Goal: Task Accomplishment & Management: Use online tool/utility

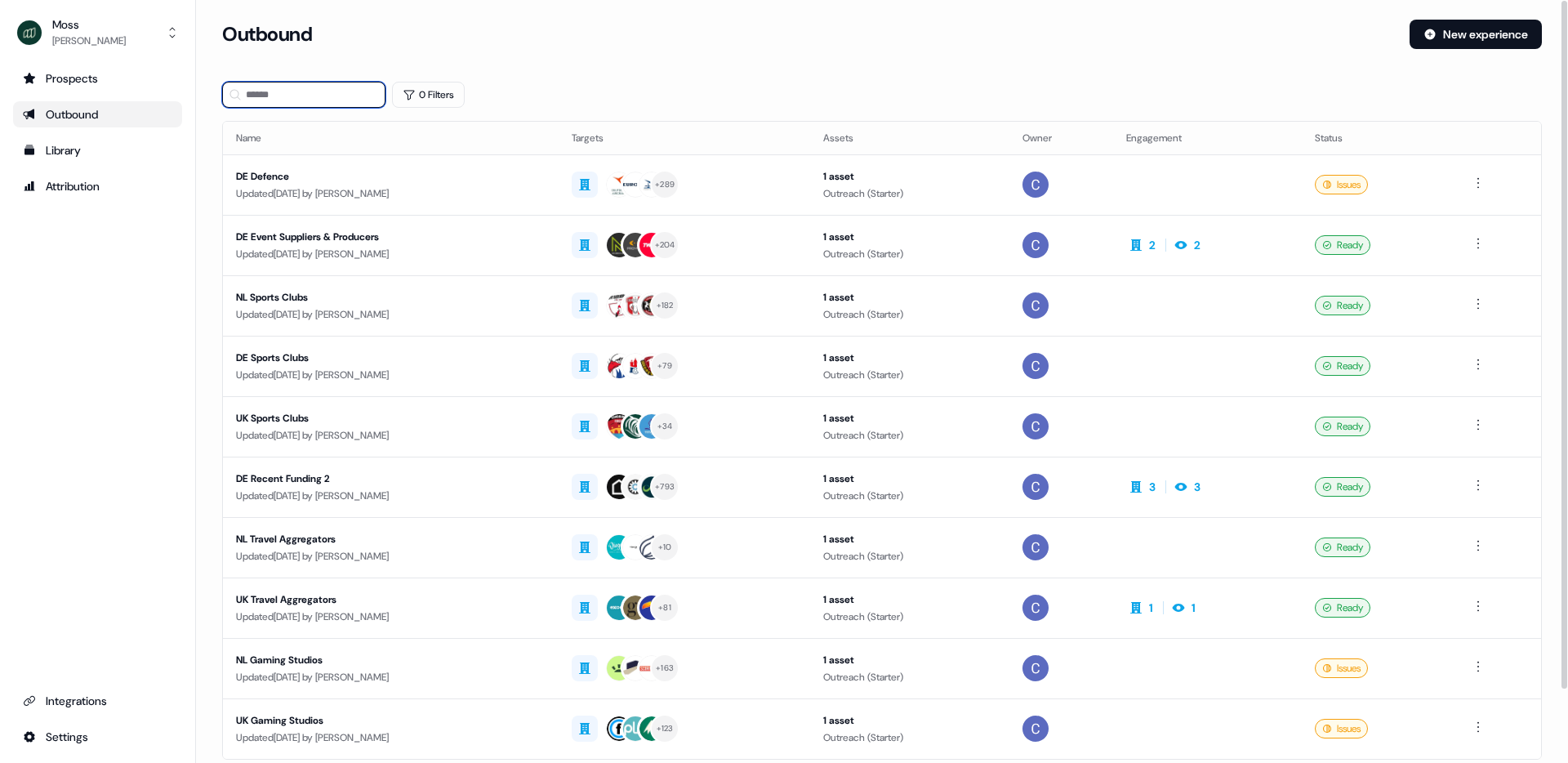
click at [309, 87] on input at bounding box center [303, 95] width 163 height 26
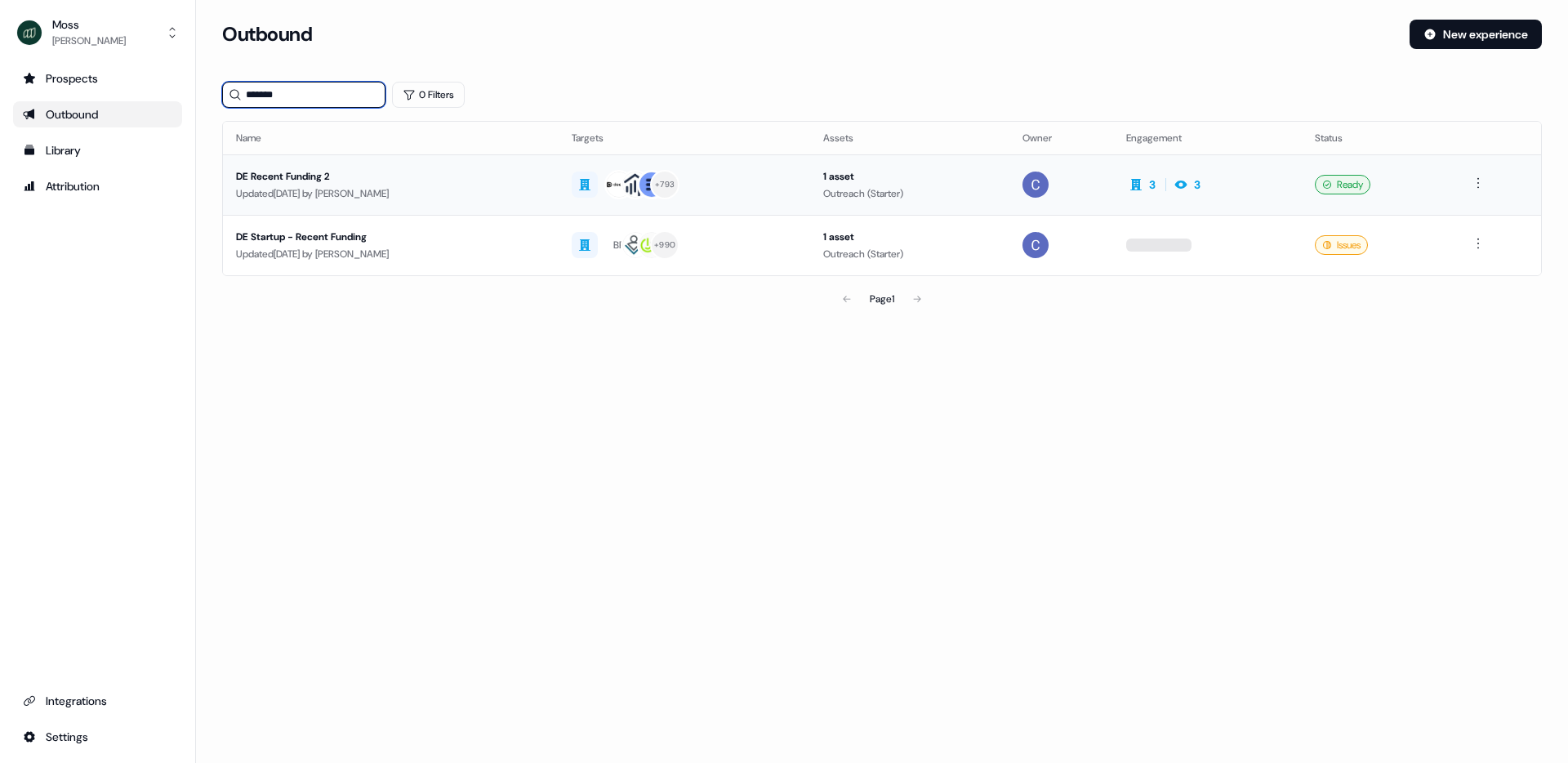
type input "*******"
click at [297, 172] on div "DE Recent Funding 2" at bounding box center [391, 176] width 310 height 16
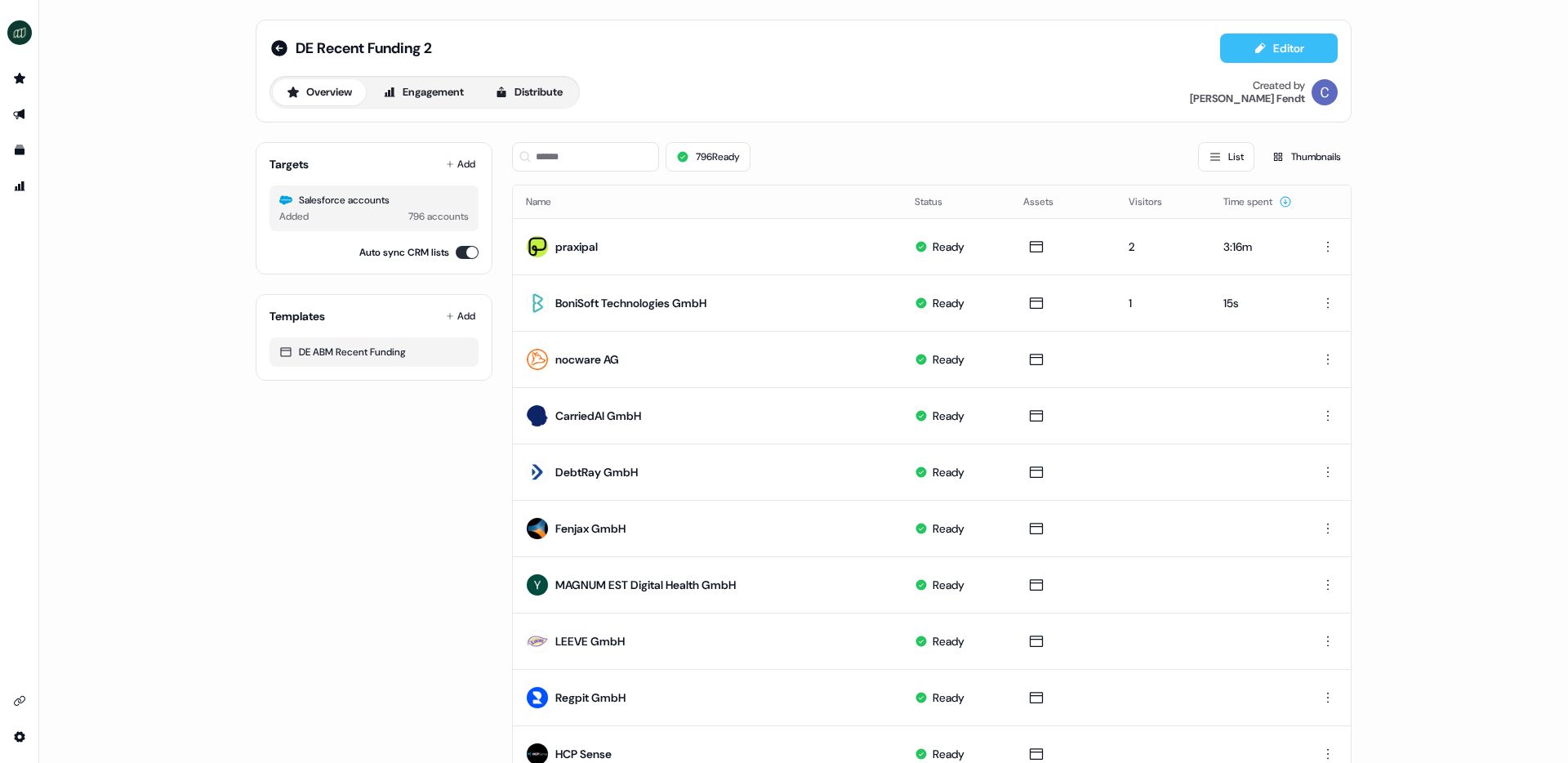
click at [1254, 47] on button "Editor" at bounding box center [1279, 47] width 118 height 29
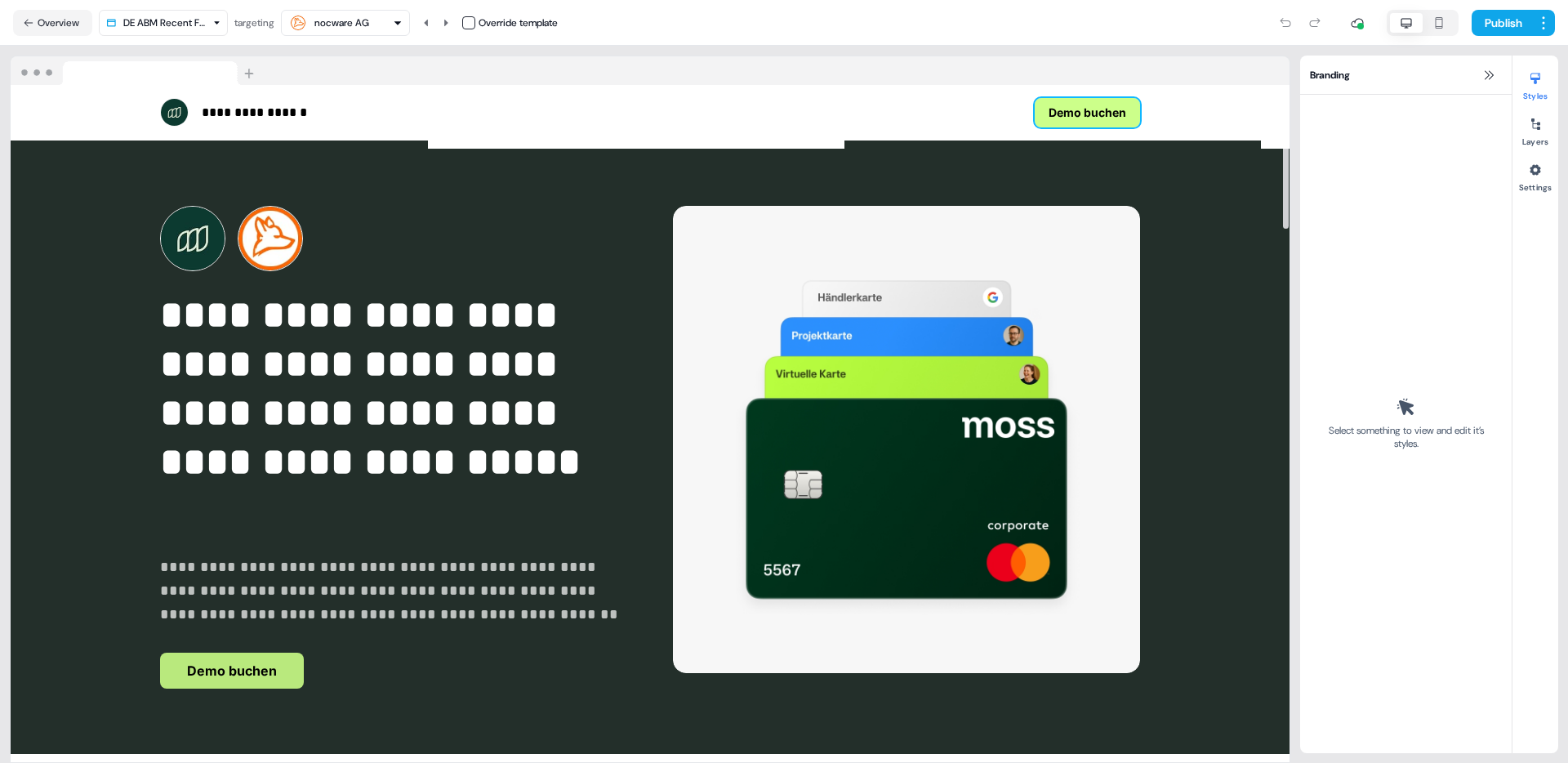
click at [1067, 112] on button "Demo buchen" at bounding box center [1087, 112] width 105 height 29
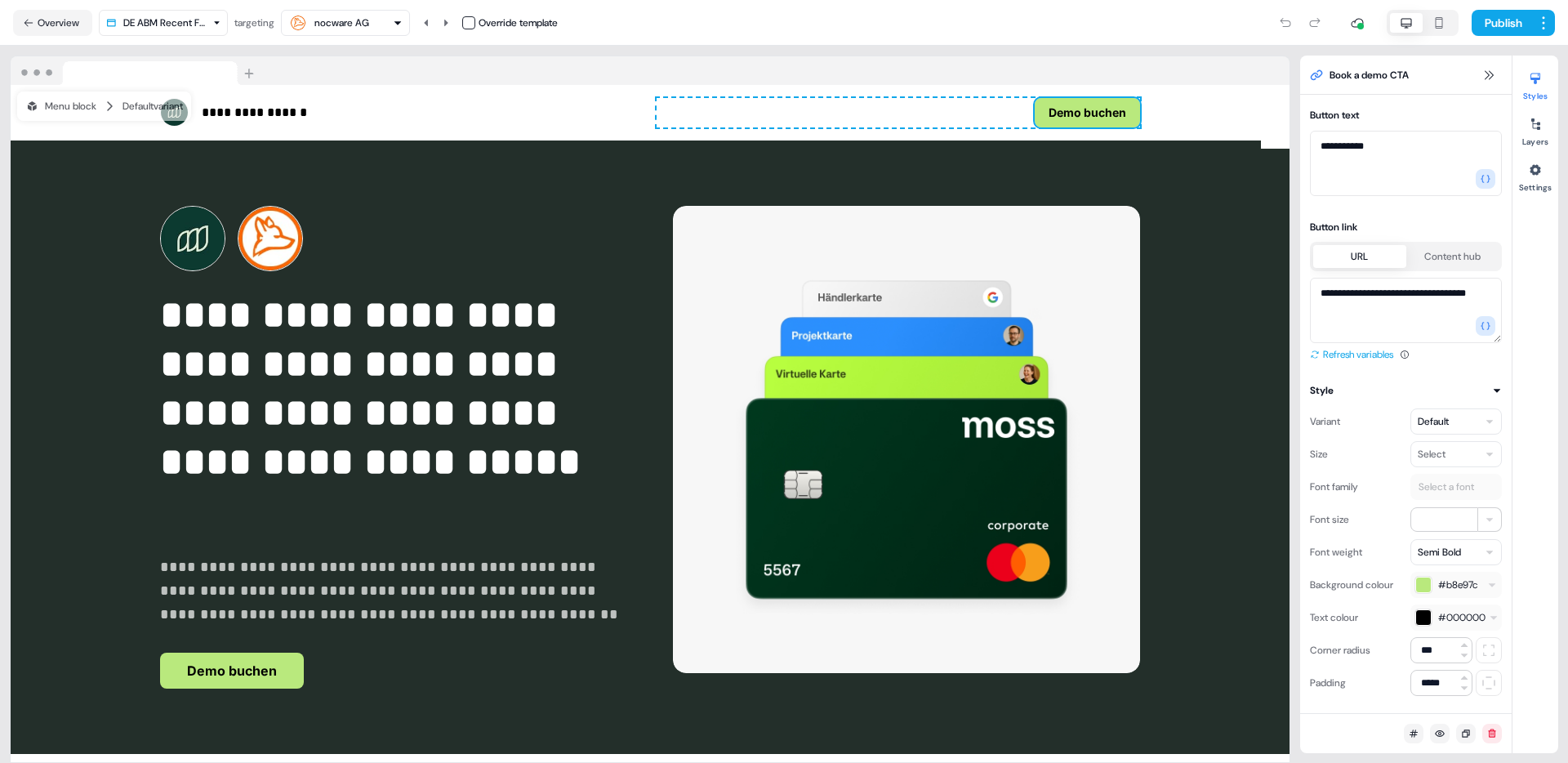
click at [1254, 350] on button "Refresh variables" at bounding box center [1351, 354] width 83 height 16
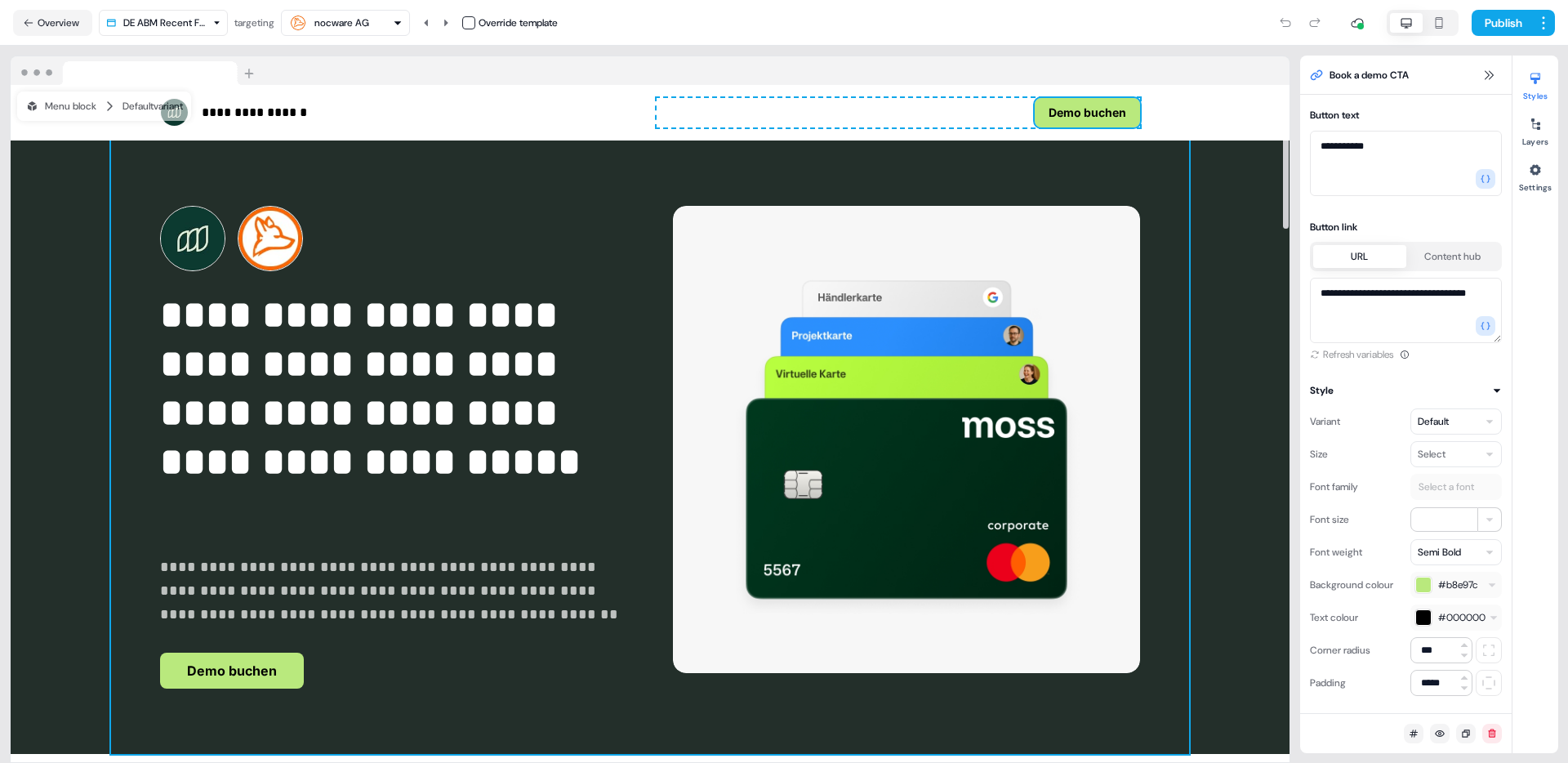
click at [246, 609] on div "**********" at bounding box center [650, 447] width 1078 height 614
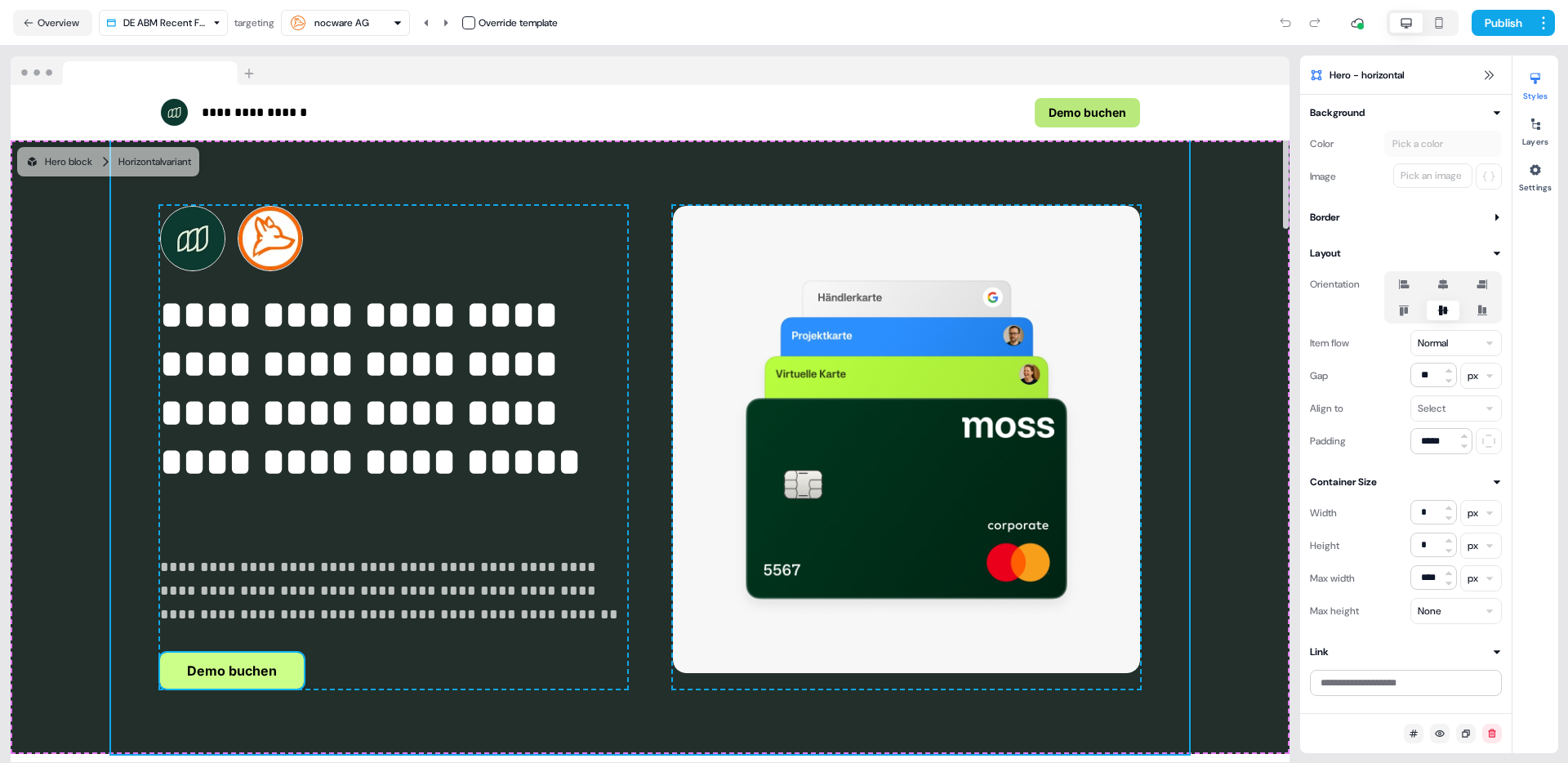
click at [266, 609] on button "Demo buchen" at bounding box center [232, 671] width 144 height 36
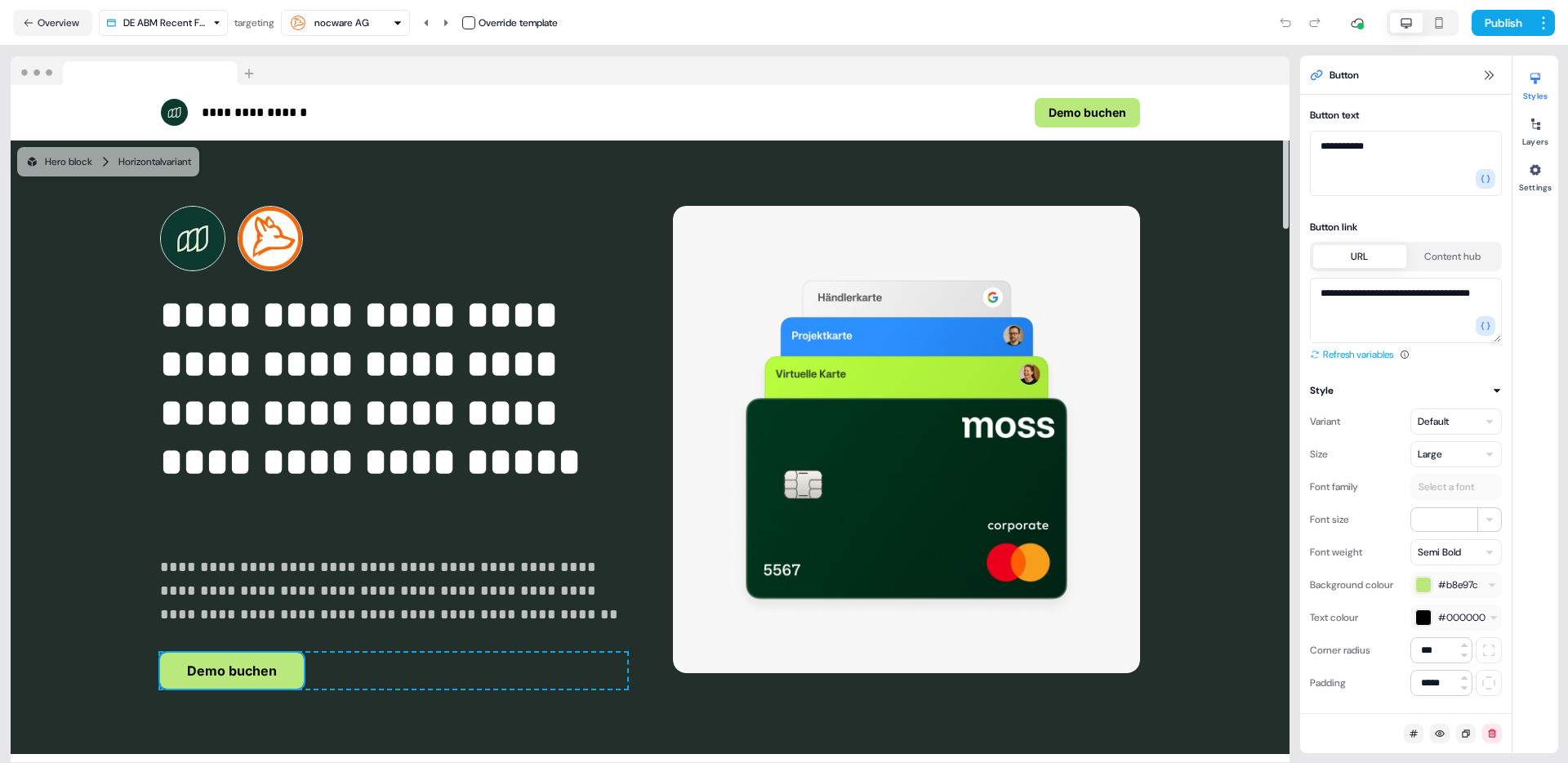
click at [1254, 357] on button "Refresh variables" at bounding box center [1351, 354] width 83 height 16
click at [1254, 22] on button "Publish" at bounding box center [1502, 23] width 60 height 26
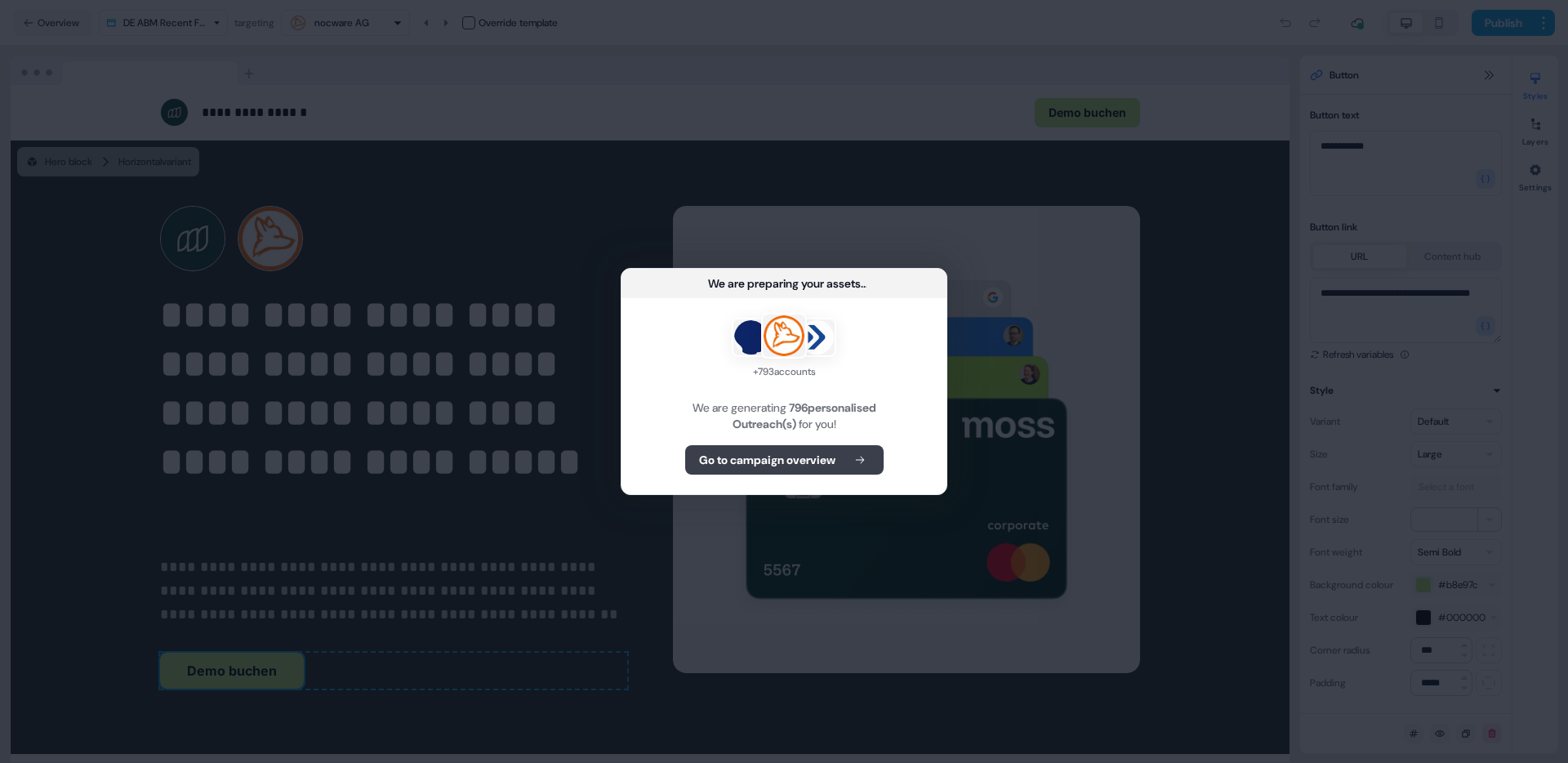
click at [796, 452] on b "Go to campaign overview" at bounding box center [767, 460] width 136 height 16
